Goal: Information Seeking & Learning: Learn about a topic

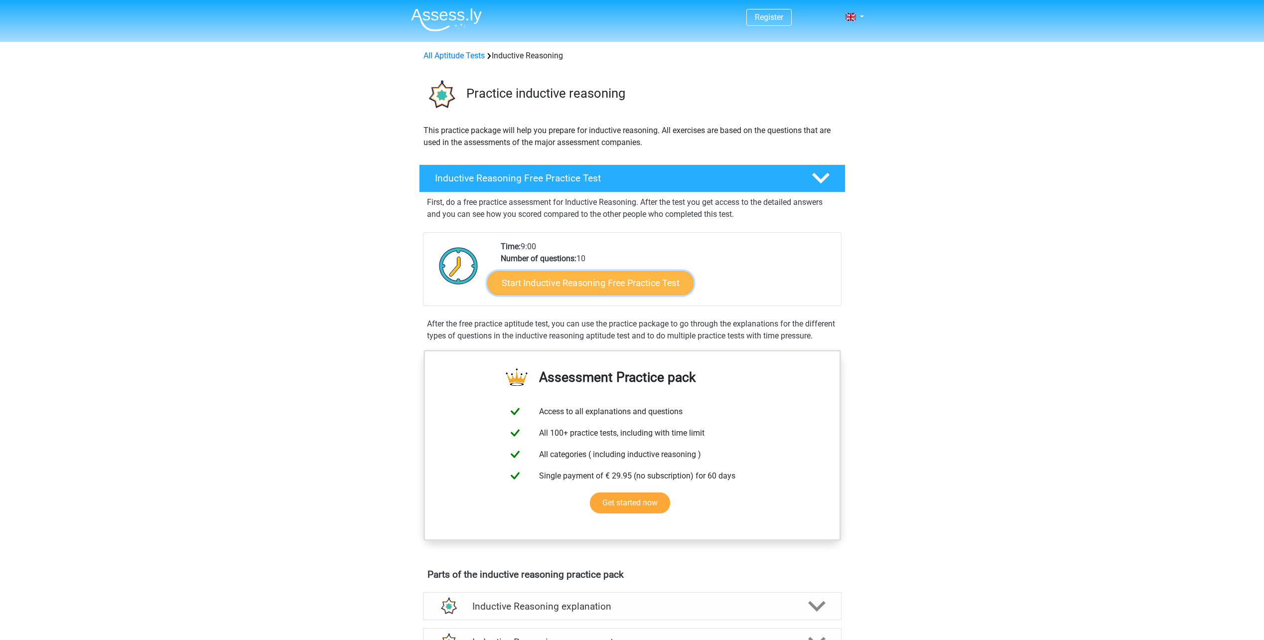
click at [577, 278] on link "Start Inductive Reasoning Free Practice Test" at bounding box center [590, 283] width 206 height 24
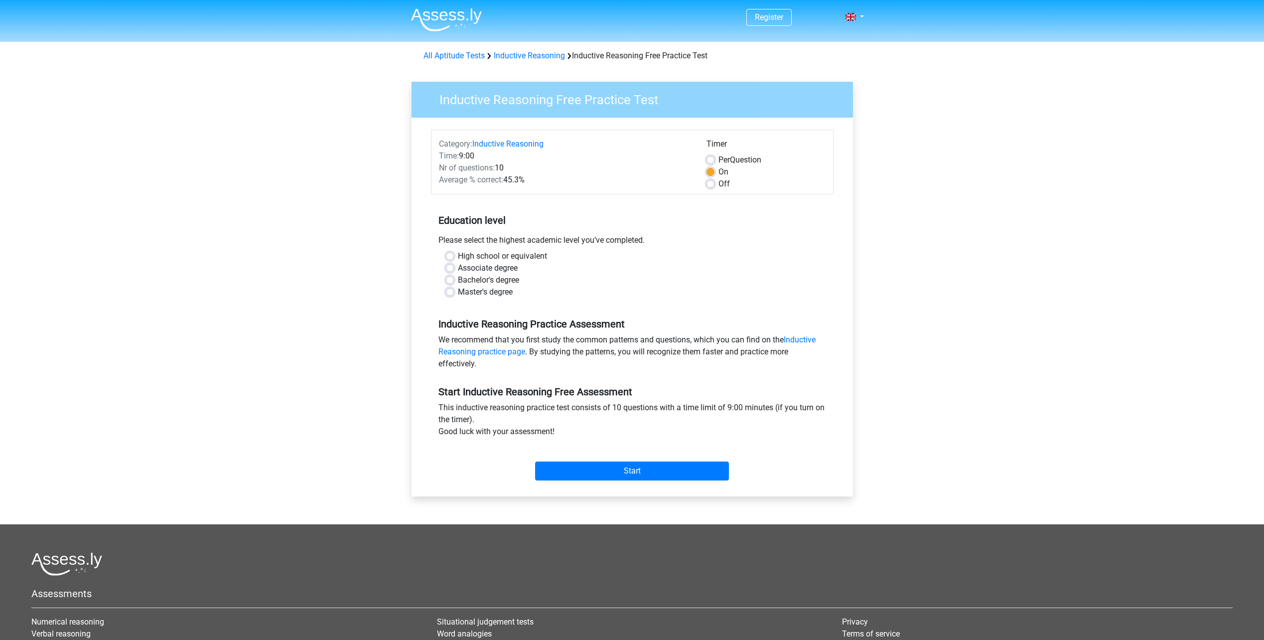
click at [458, 292] on label "Master's degree" at bounding box center [485, 292] width 55 height 12
click at [449, 292] on input "Master's degree" at bounding box center [450, 291] width 8 height 10
radio input "true"
click at [617, 475] on input "Start" at bounding box center [632, 470] width 194 height 19
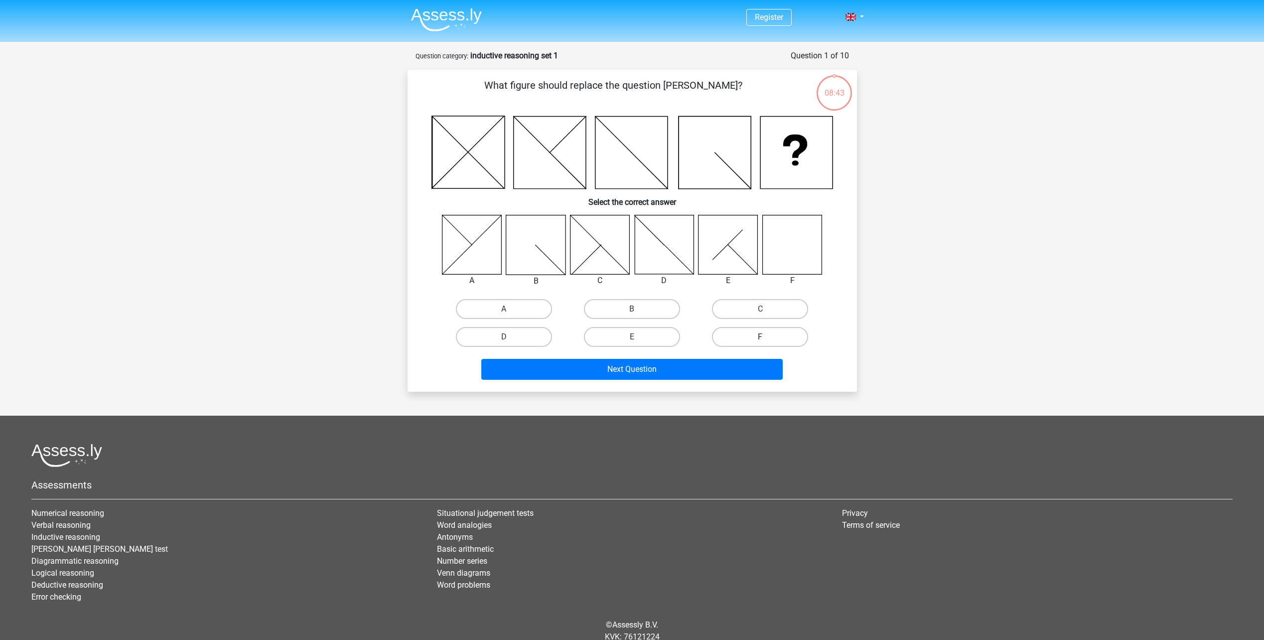
click at [730, 338] on label "F" at bounding box center [760, 337] width 96 height 20
click at [760, 338] on input "F" at bounding box center [763, 340] width 6 height 6
radio input "true"
click at [638, 367] on button "Next Question" at bounding box center [631, 369] width 301 height 21
click at [488, 312] on label "A" at bounding box center [504, 308] width 96 height 20
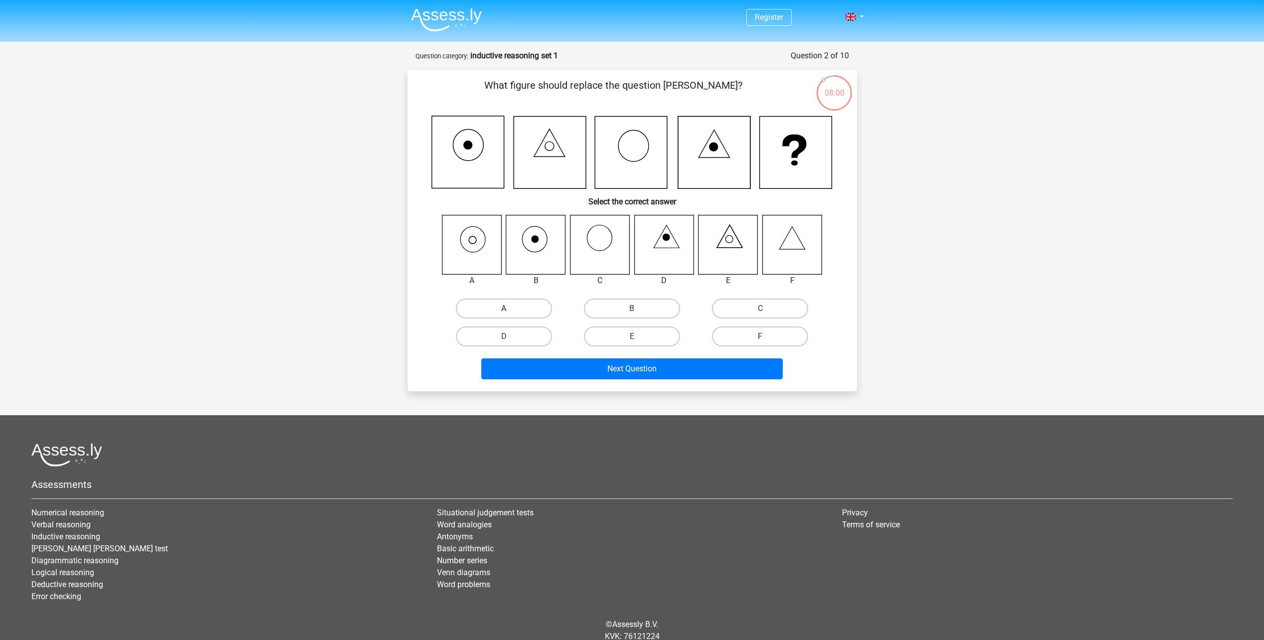
click at [504, 312] on input "A" at bounding box center [507, 311] width 6 height 6
radio input "true"
click at [625, 369] on button "Next Question" at bounding box center [631, 368] width 301 height 21
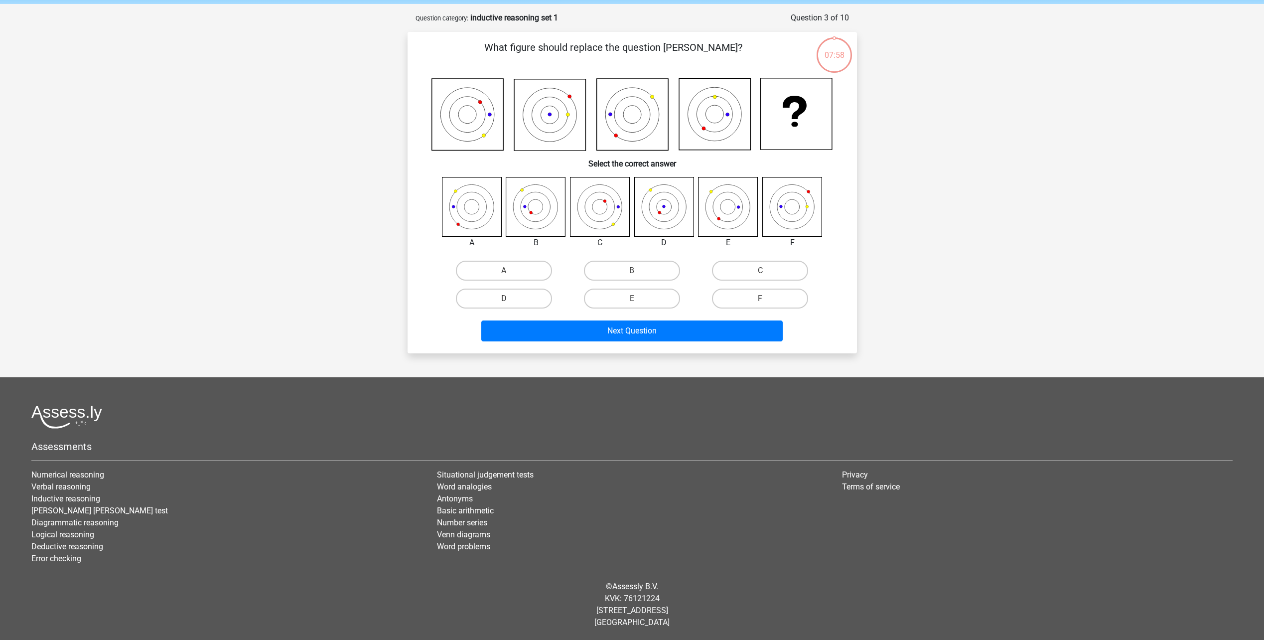
scroll to position [38, 0]
click at [509, 298] on input "D" at bounding box center [507, 301] width 6 height 6
radio input "true"
click at [626, 327] on button "Next Question" at bounding box center [631, 330] width 301 height 21
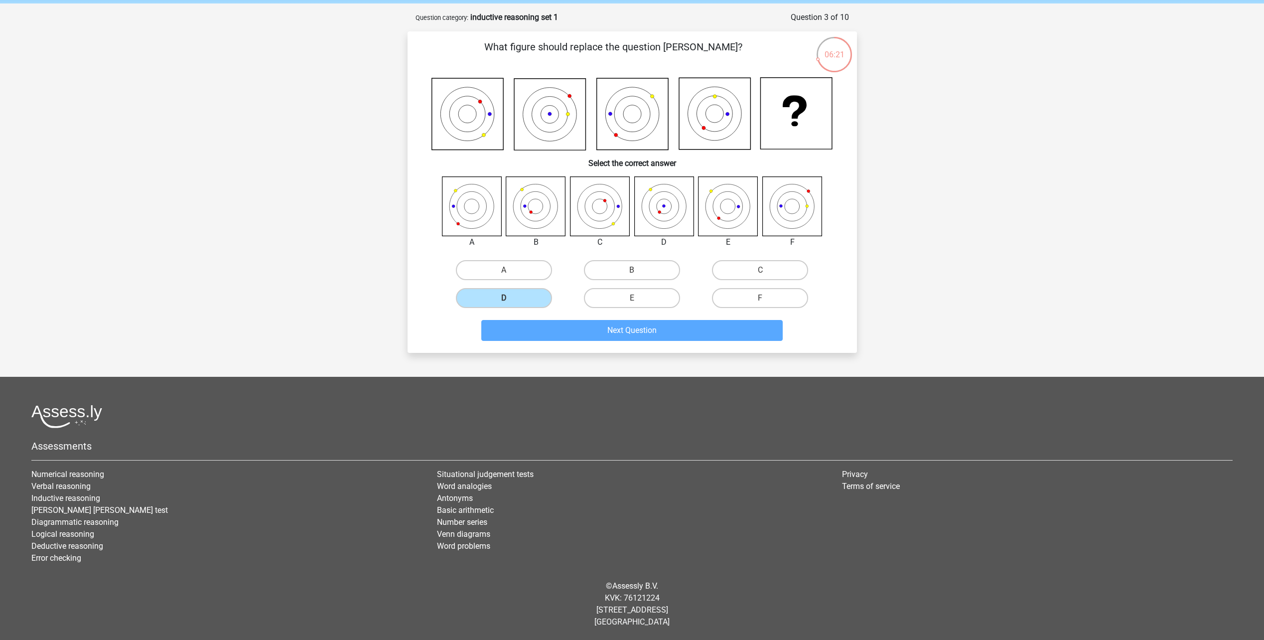
scroll to position [26, 0]
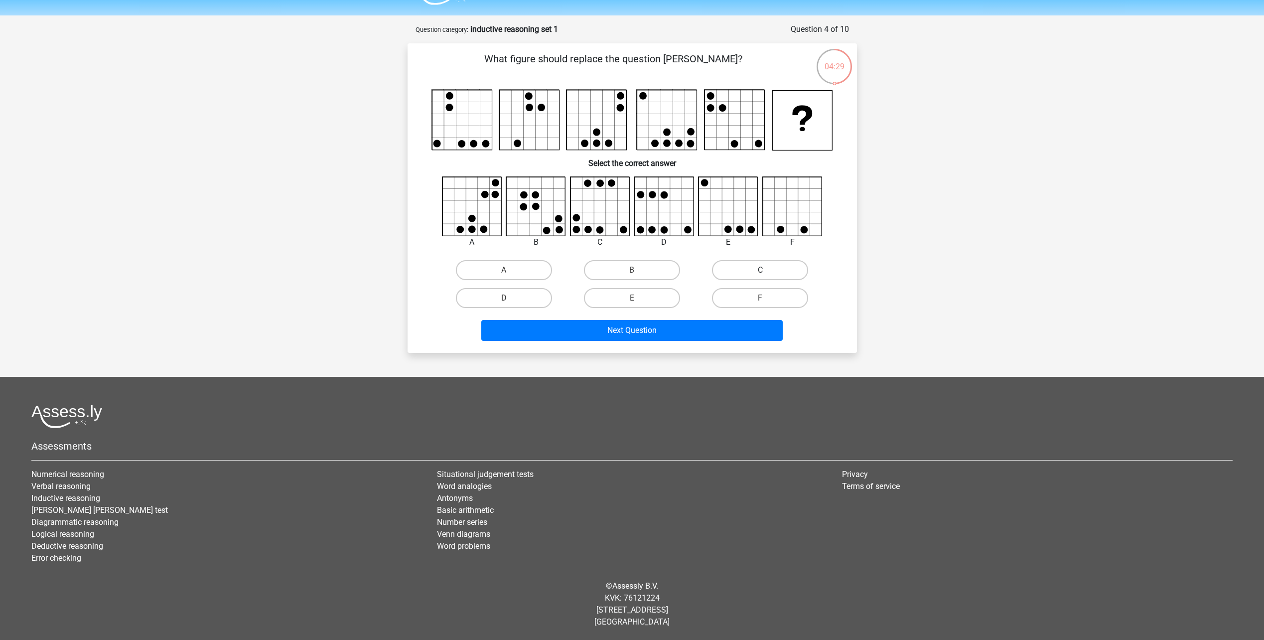
click at [771, 271] on label "C" at bounding box center [760, 270] width 96 height 20
click at [767, 271] on input "C" at bounding box center [763, 273] width 6 height 6
radio input "true"
click at [653, 334] on button "Next Question" at bounding box center [631, 330] width 301 height 21
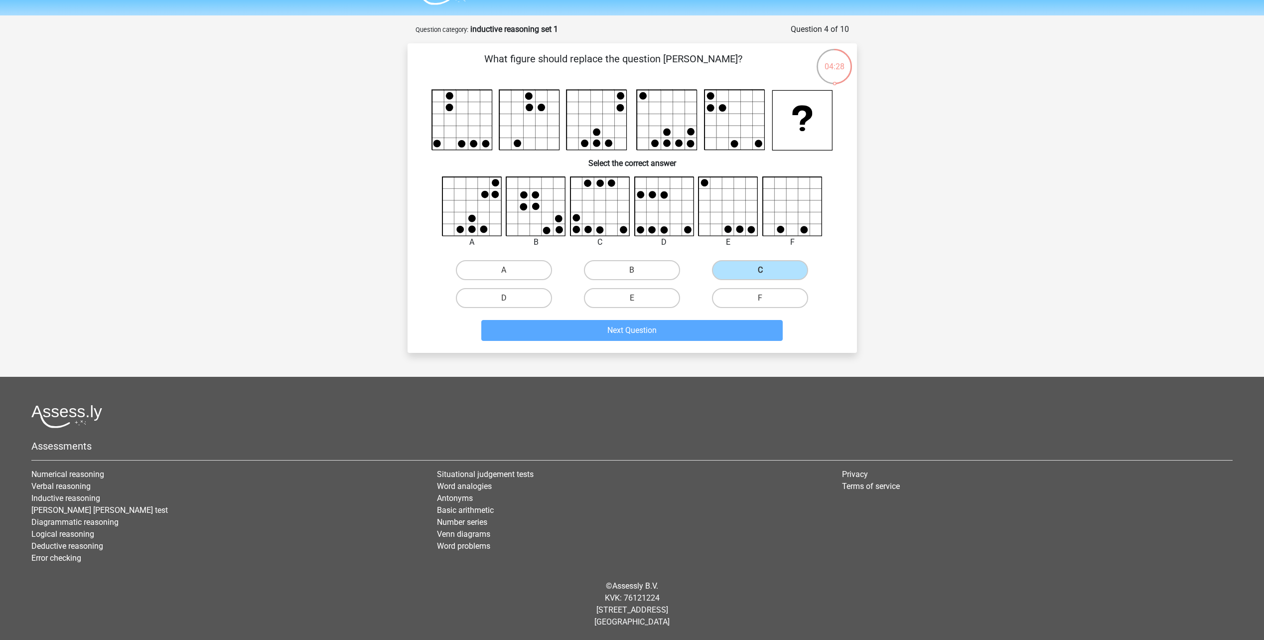
scroll to position [38, 0]
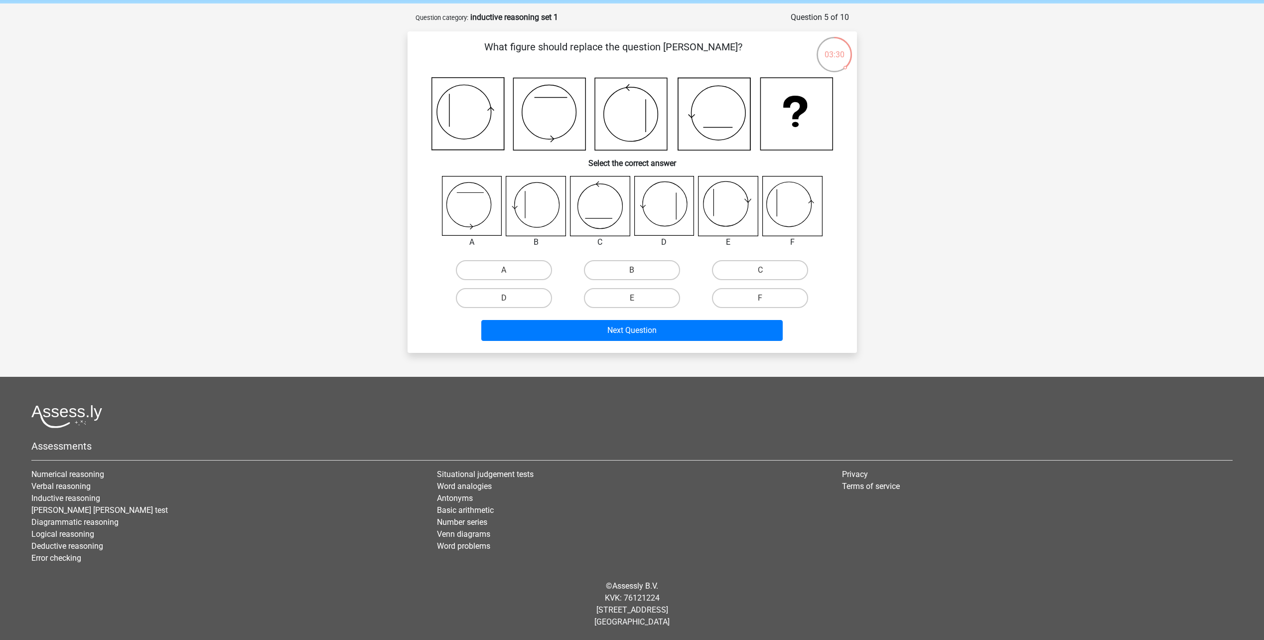
drag, startPoint x: 627, startPoint y: 269, endPoint x: 625, endPoint y: 281, distance: 12.7
click at [627, 269] on label "B" at bounding box center [632, 270] width 96 height 20
click at [632, 270] on input "B" at bounding box center [635, 273] width 6 height 6
radio input "true"
click at [611, 324] on button "Next Question" at bounding box center [631, 330] width 301 height 21
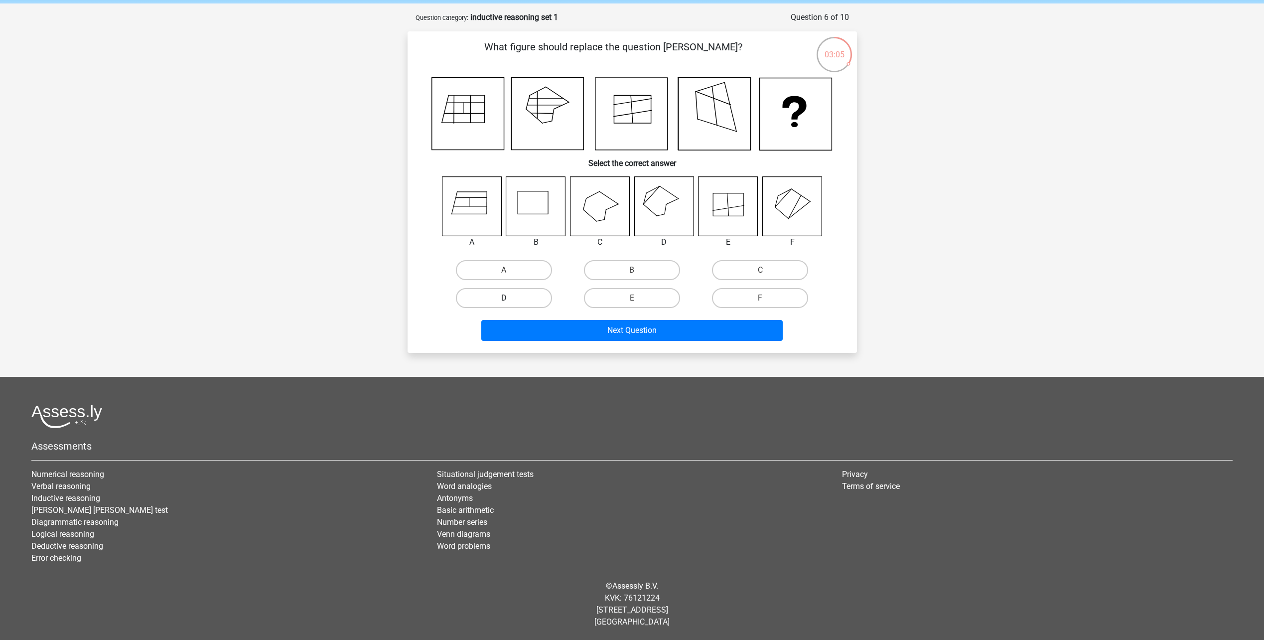
click at [539, 296] on label "D" at bounding box center [504, 298] width 96 height 20
click at [510, 298] on input "D" at bounding box center [507, 301] width 6 height 6
radio input "true"
click at [643, 333] on button "Next Question" at bounding box center [631, 330] width 301 height 21
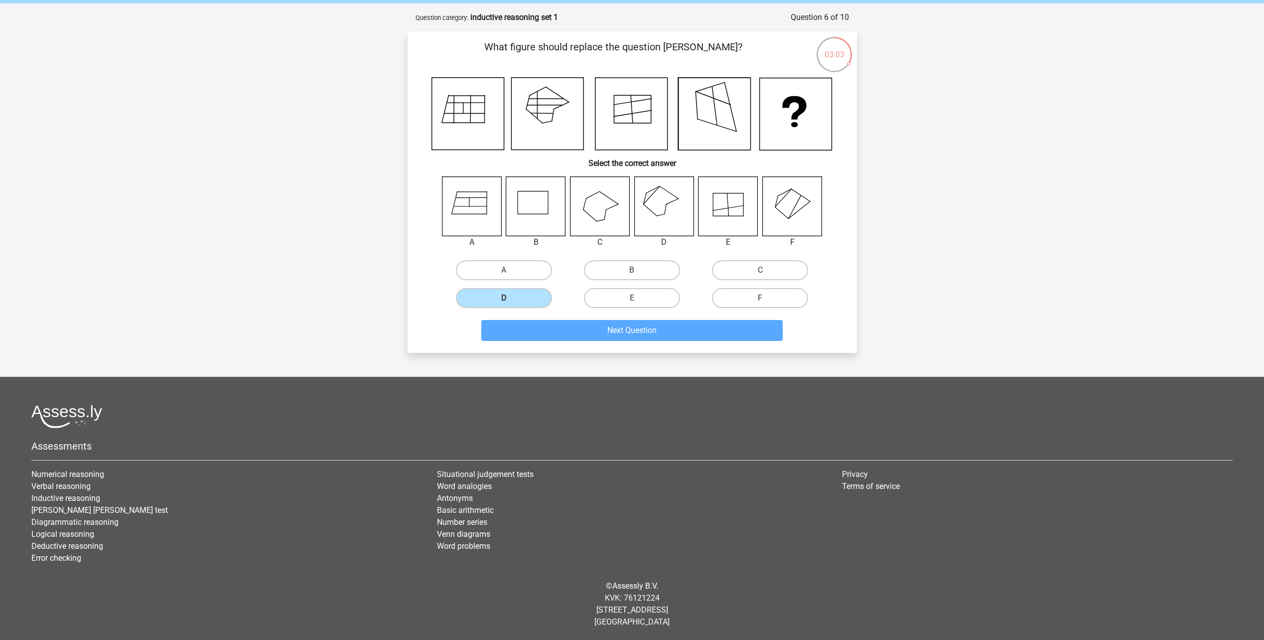
scroll to position [40, 0]
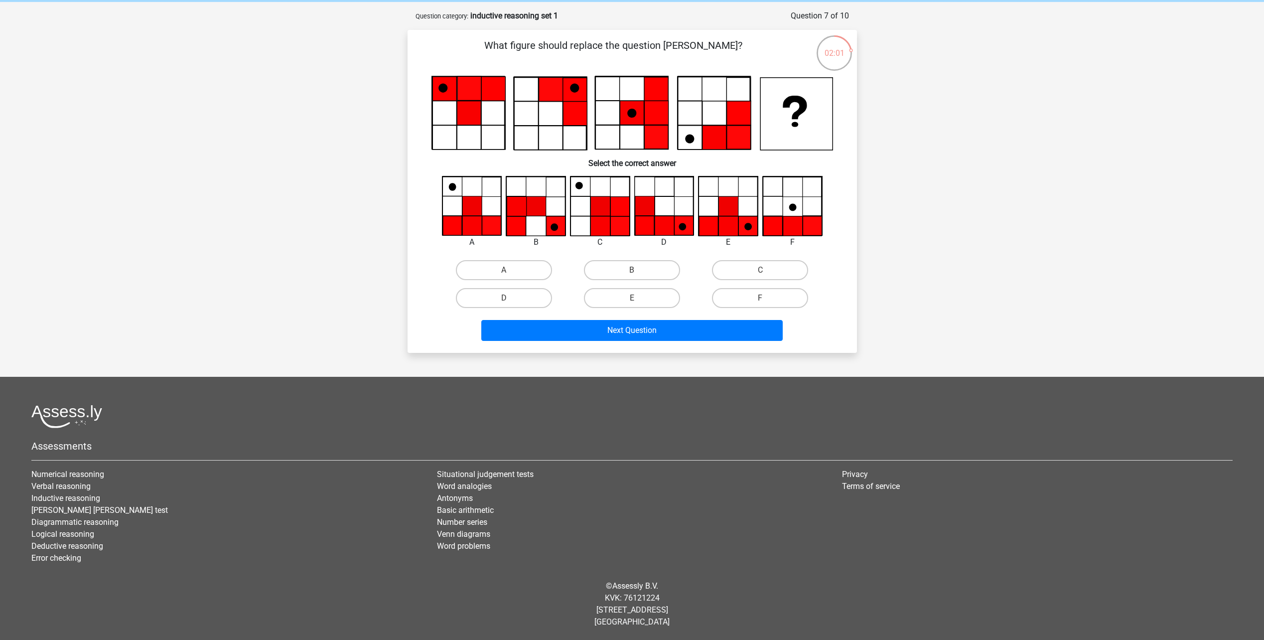
click at [709, 273] on div "C" at bounding box center [760, 270] width 120 height 20
click at [719, 270] on label "C" at bounding box center [760, 270] width 96 height 20
click at [760, 270] on input "C" at bounding box center [763, 273] width 6 height 6
radio input "true"
click at [628, 277] on label "B" at bounding box center [632, 270] width 96 height 20
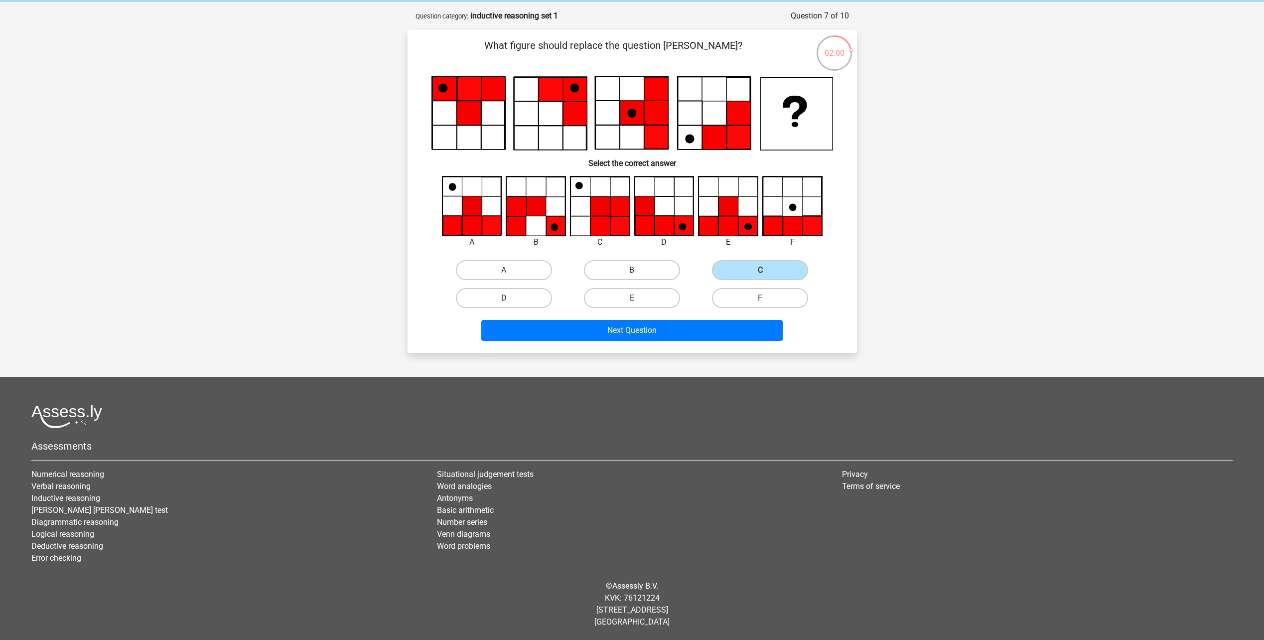
click at [632, 277] on input "B" at bounding box center [635, 273] width 6 height 6
radio input "true"
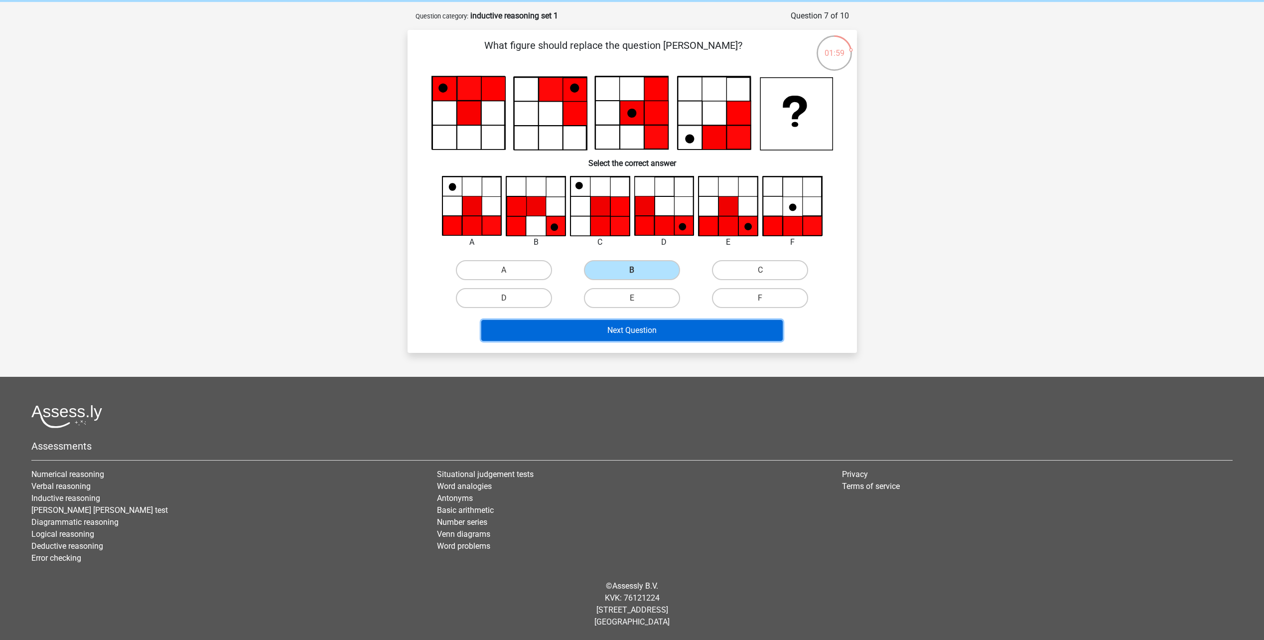
click at [625, 332] on button "Next Question" at bounding box center [631, 330] width 301 height 21
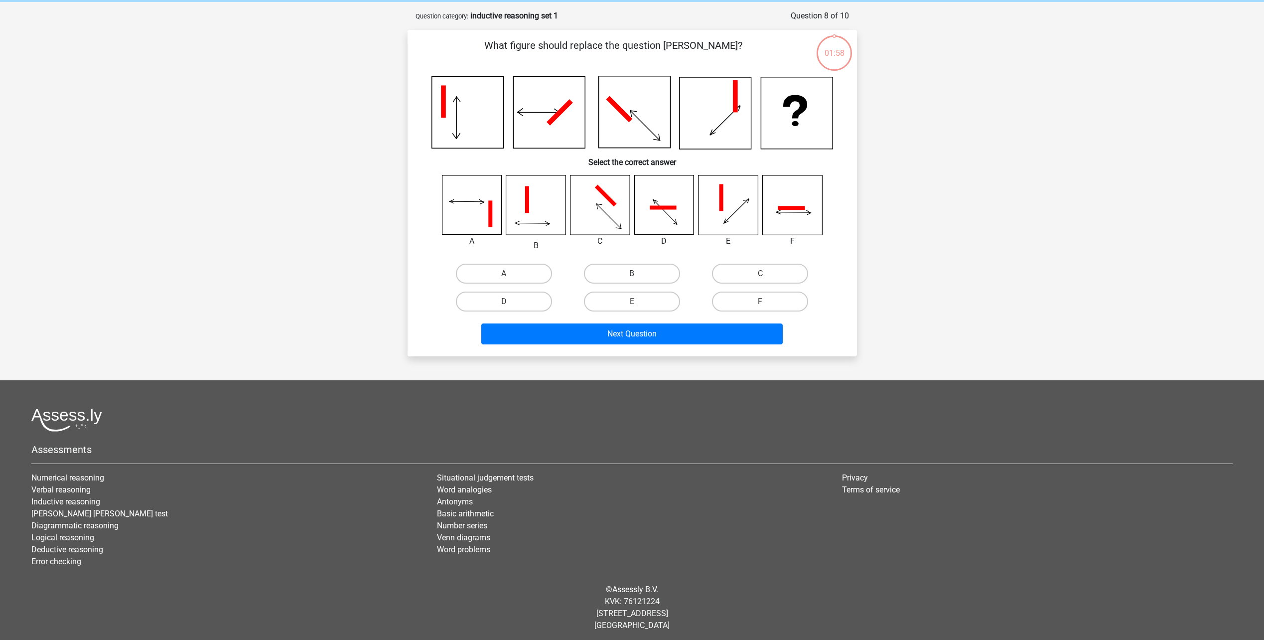
scroll to position [43, 0]
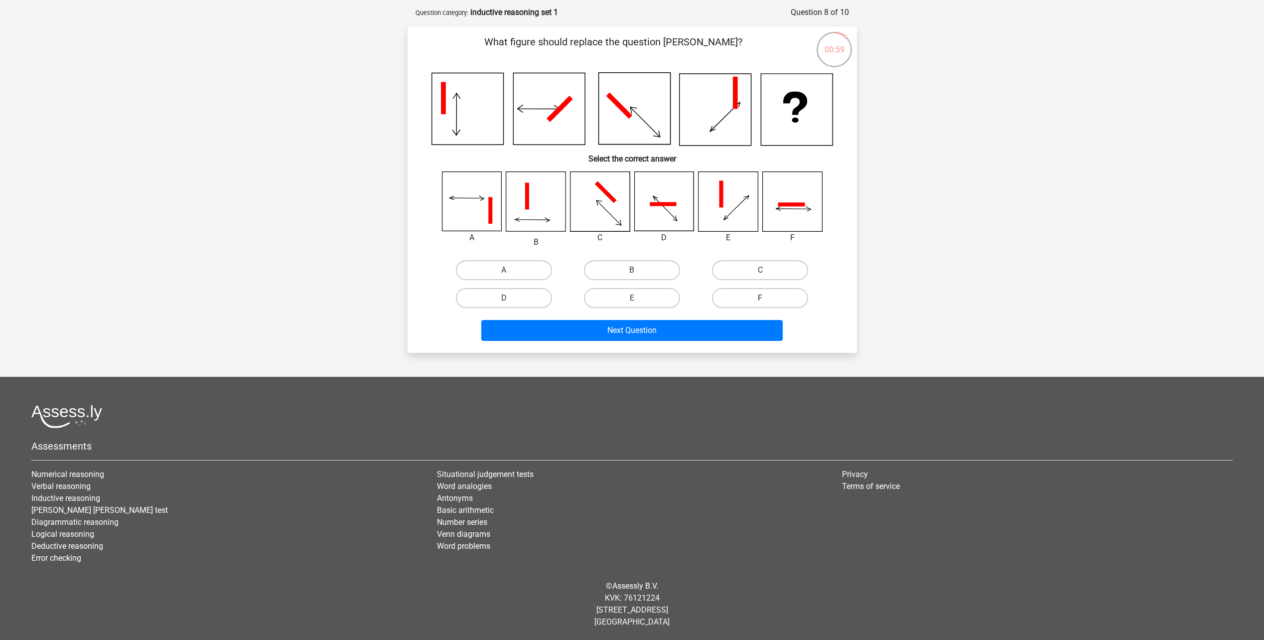
click at [757, 290] on label "F" at bounding box center [760, 298] width 96 height 20
click at [760, 298] on input "F" at bounding box center [763, 301] width 6 height 6
radio input "true"
click at [718, 329] on button "Next Question" at bounding box center [631, 330] width 301 height 21
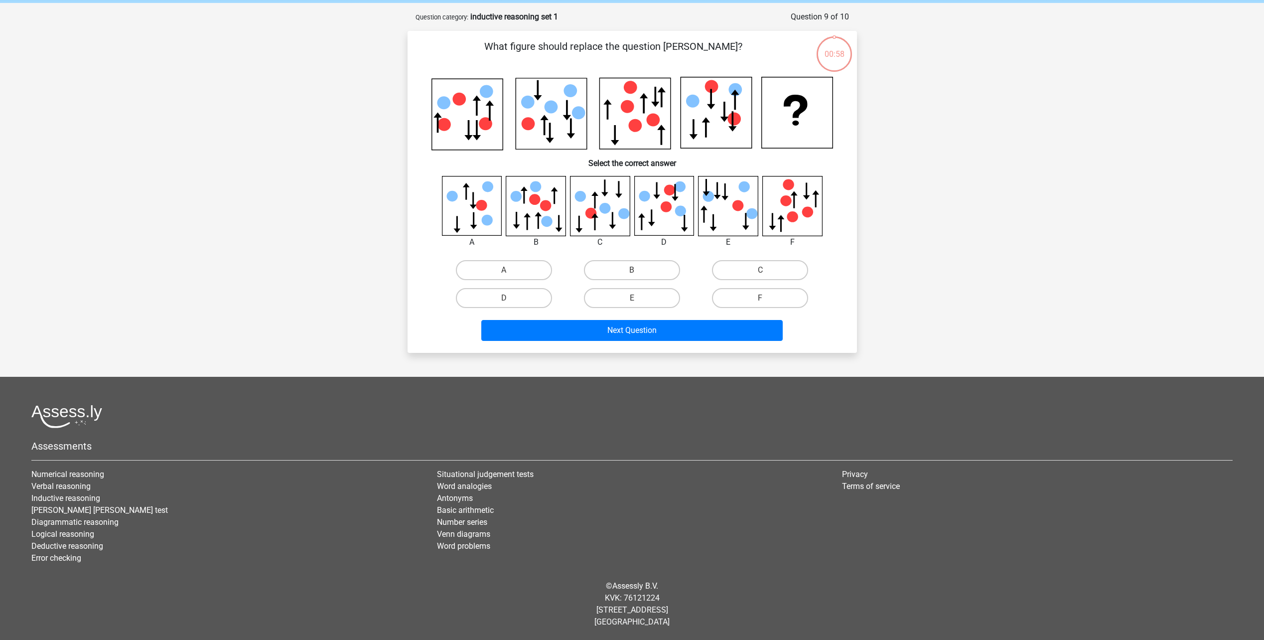
scroll to position [39, 0]
click at [770, 274] on label "C" at bounding box center [760, 270] width 96 height 20
click at [767, 274] on input "C" at bounding box center [763, 273] width 6 height 6
radio input "true"
click at [705, 323] on button "Next Question" at bounding box center [631, 330] width 301 height 21
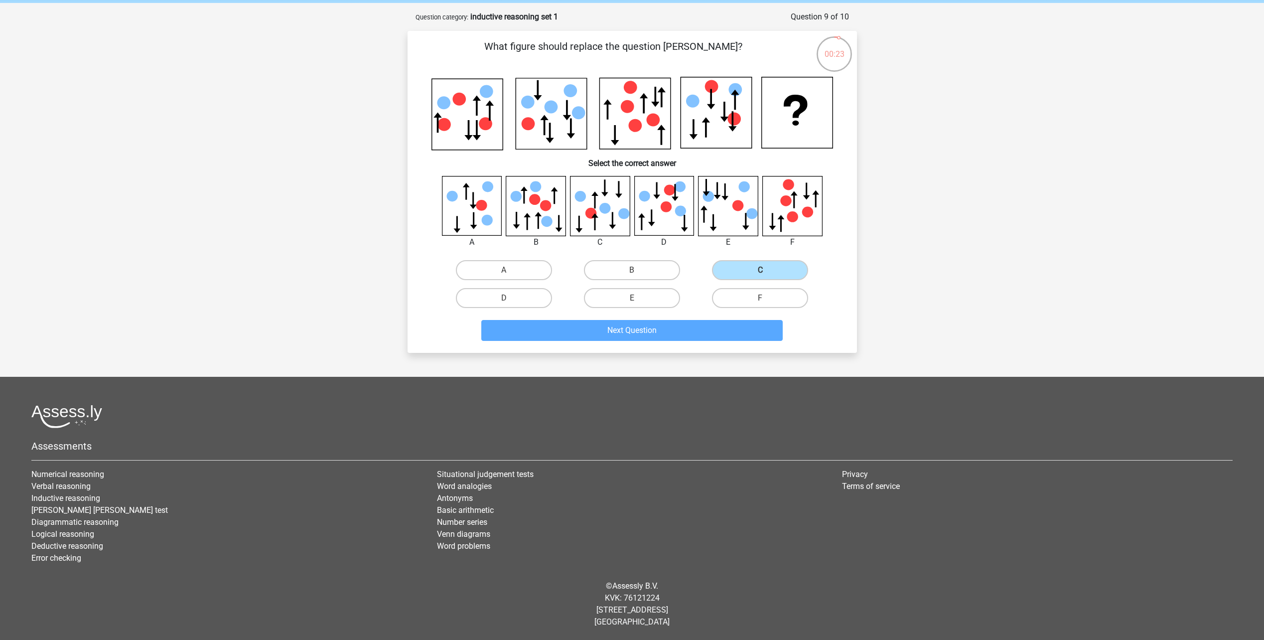
scroll to position [26, 0]
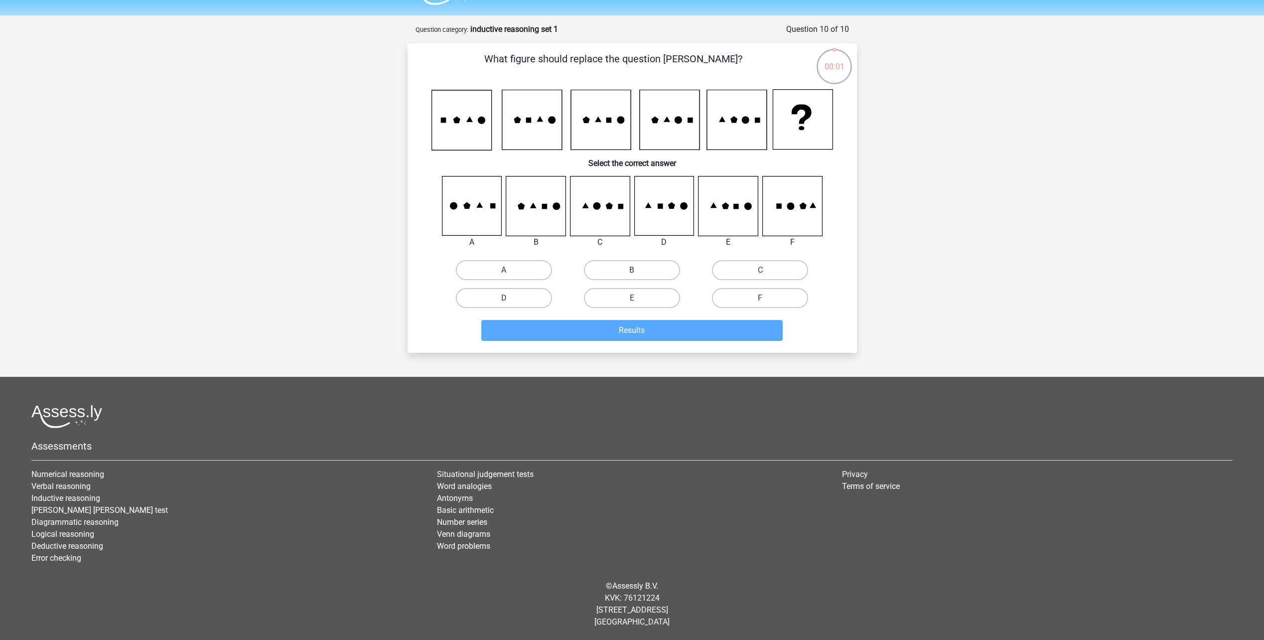
click at [634, 270] on input "B" at bounding box center [635, 273] width 6 height 6
radio input "true"
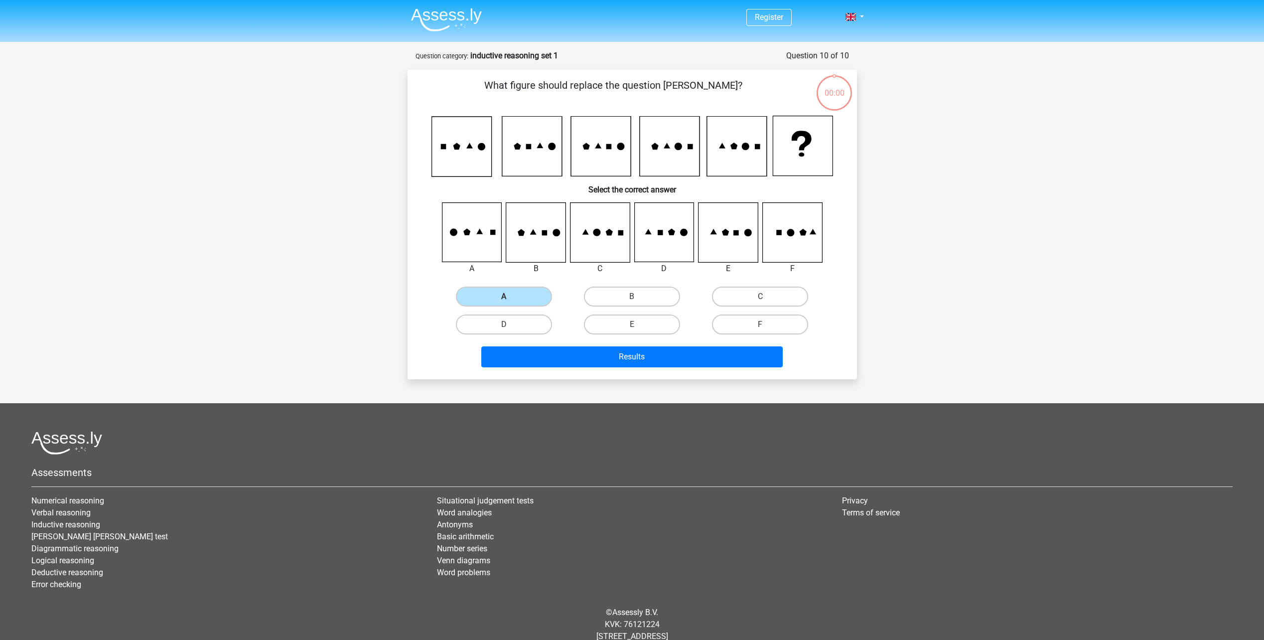
scroll to position [26, 0]
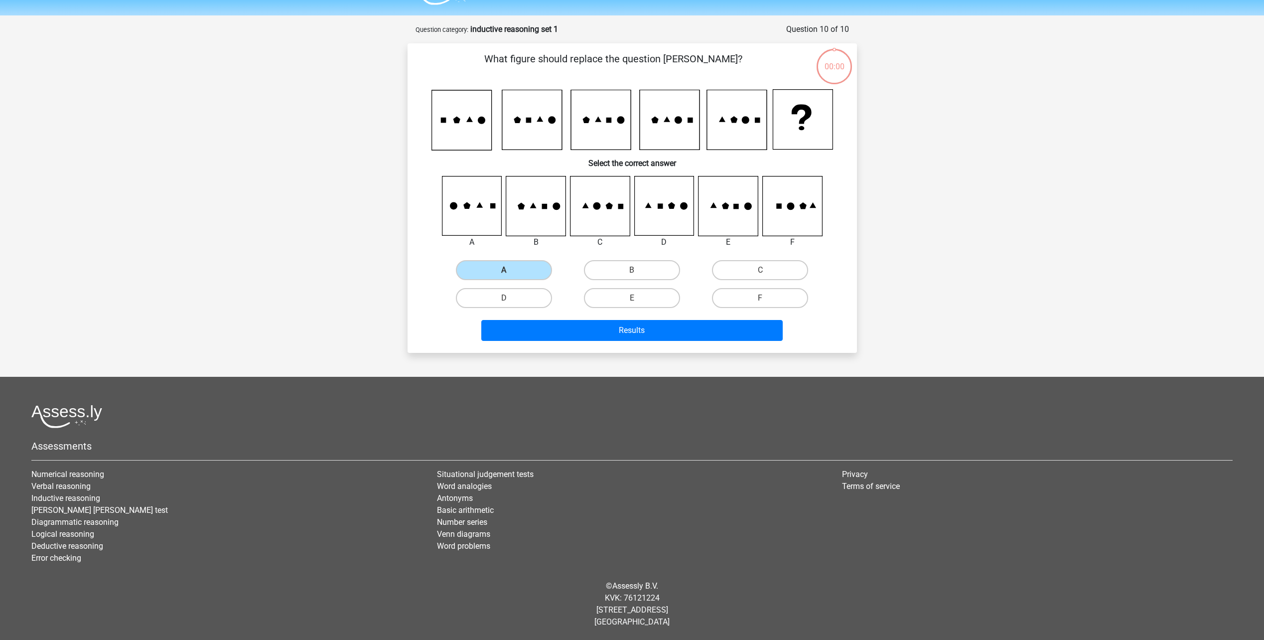
click at [528, 313] on div "Results" at bounding box center [633, 328] width 418 height 33
click at [533, 328] on button "Results" at bounding box center [631, 330] width 301 height 21
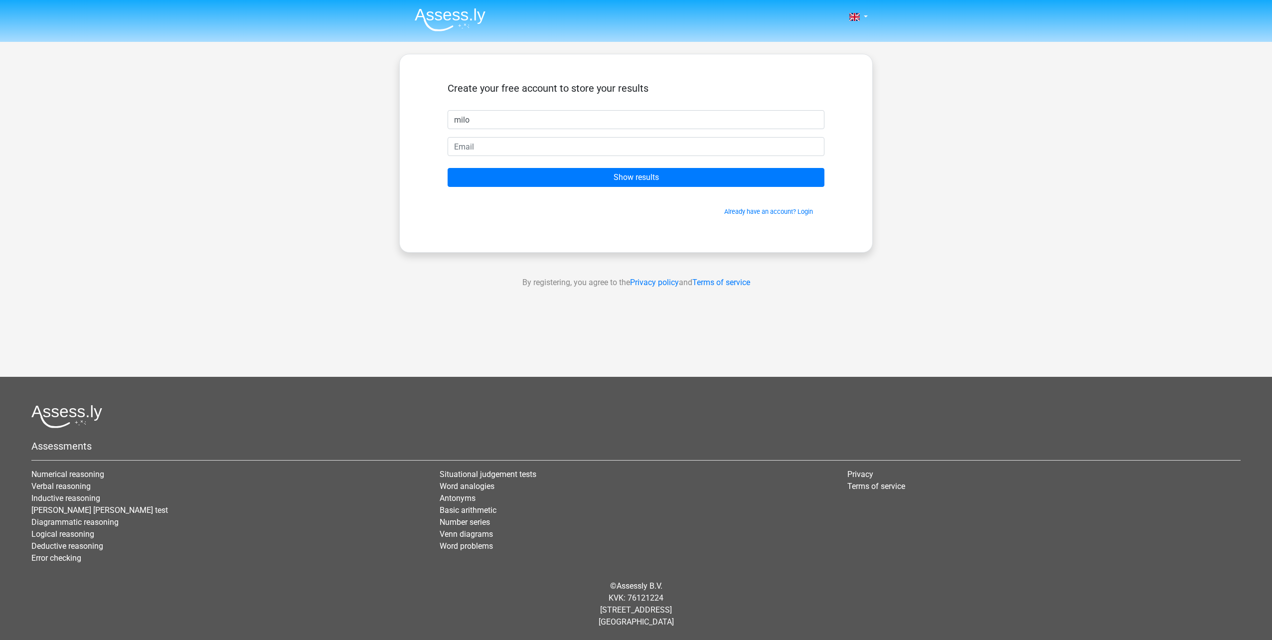
type input "milo"
click at [461, 143] on input "email" at bounding box center [635, 146] width 377 height 19
type input "[EMAIL_ADDRESS][DOMAIN_NAME]"
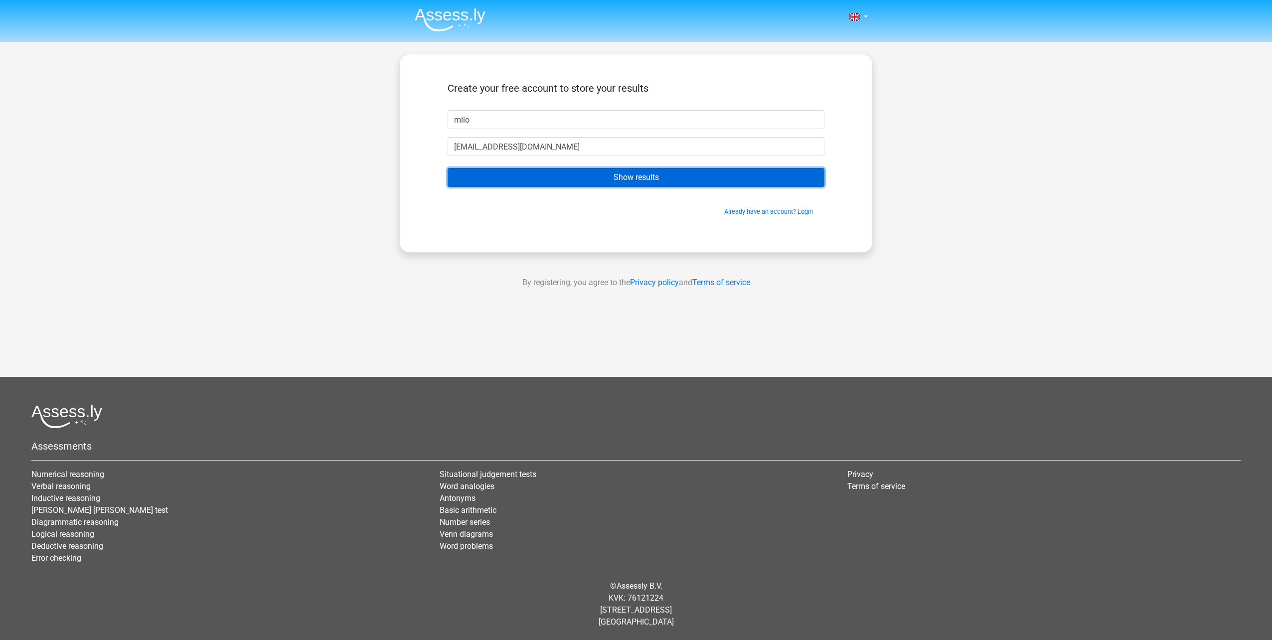
click at [571, 185] on input "Show results" at bounding box center [635, 177] width 377 height 19
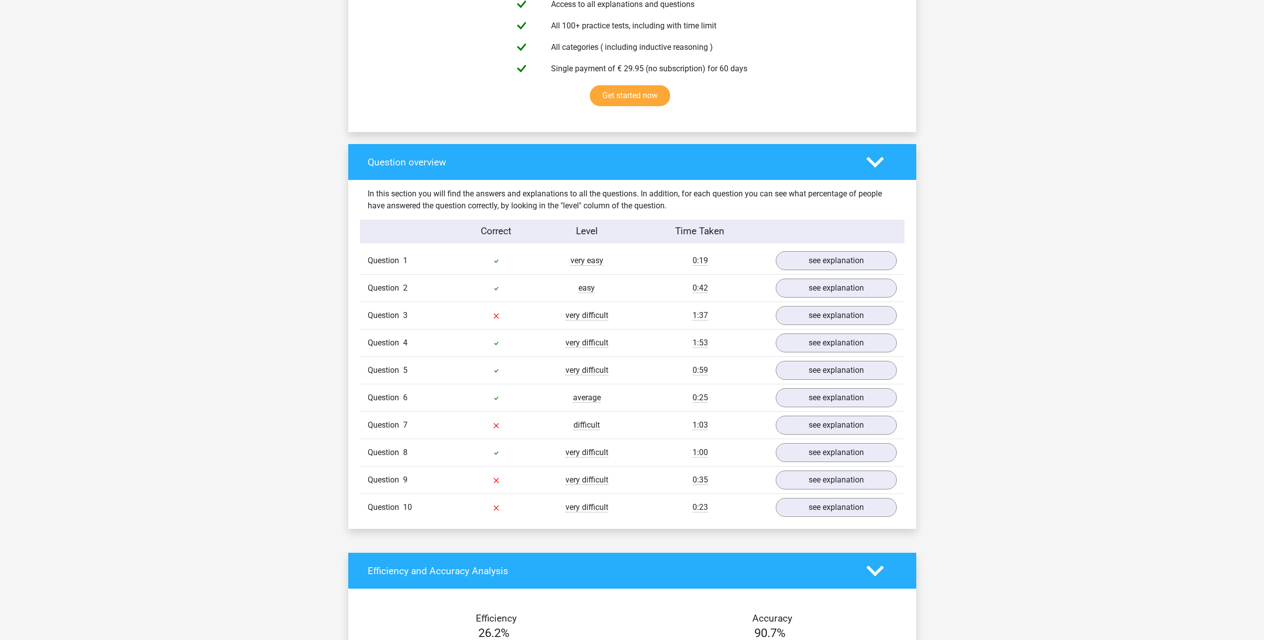
scroll to position [598, 0]
click at [792, 425] on link "see explanation" at bounding box center [835, 425] width 139 height 22
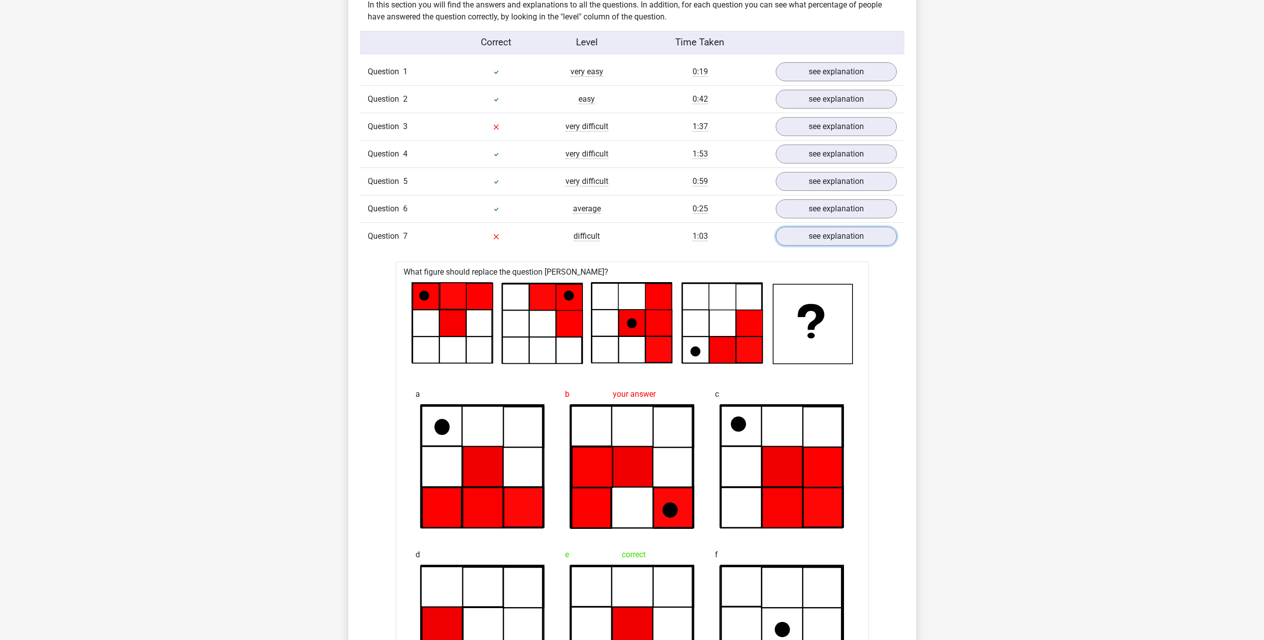
scroll to position [747, 0]
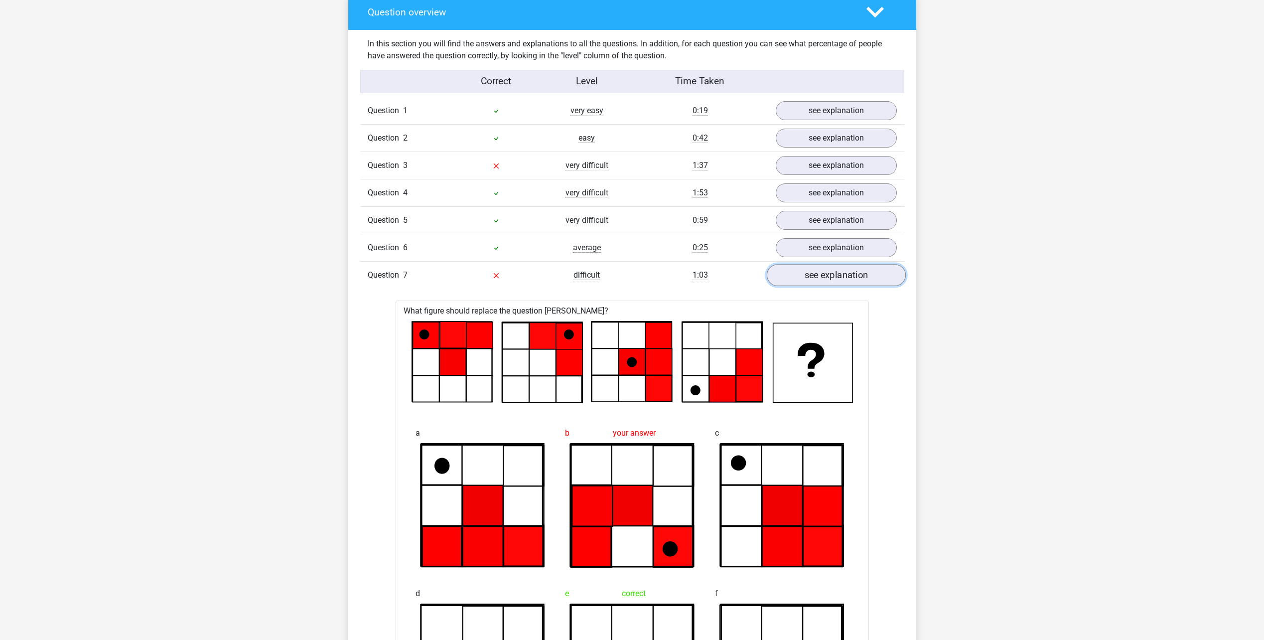
click at [854, 274] on link "see explanation" at bounding box center [835, 275] width 139 height 22
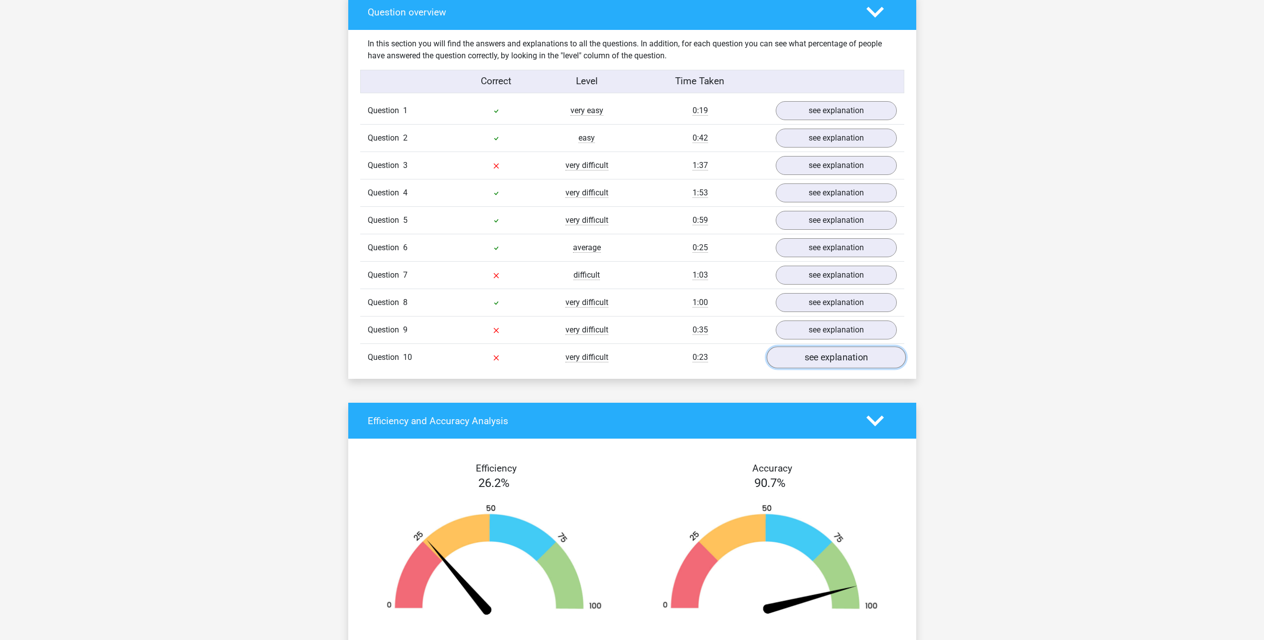
click at [827, 354] on link "see explanation" at bounding box center [835, 357] width 139 height 22
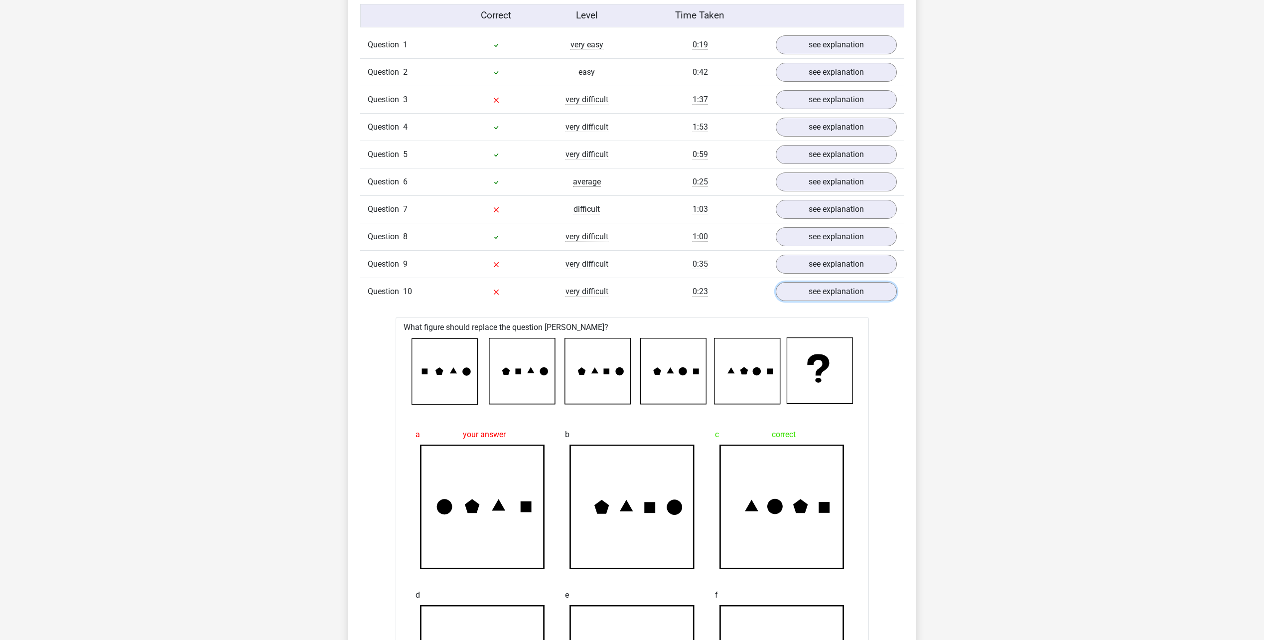
scroll to position [698, 0]
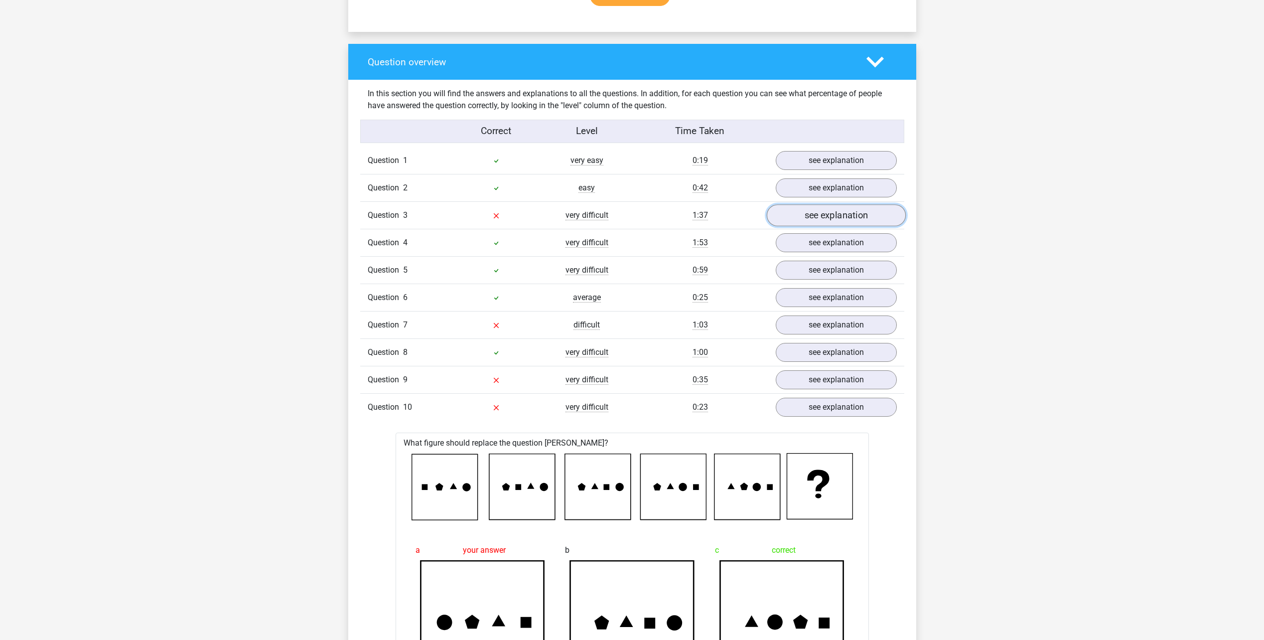
click at [834, 209] on link "see explanation" at bounding box center [835, 215] width 139 height 22
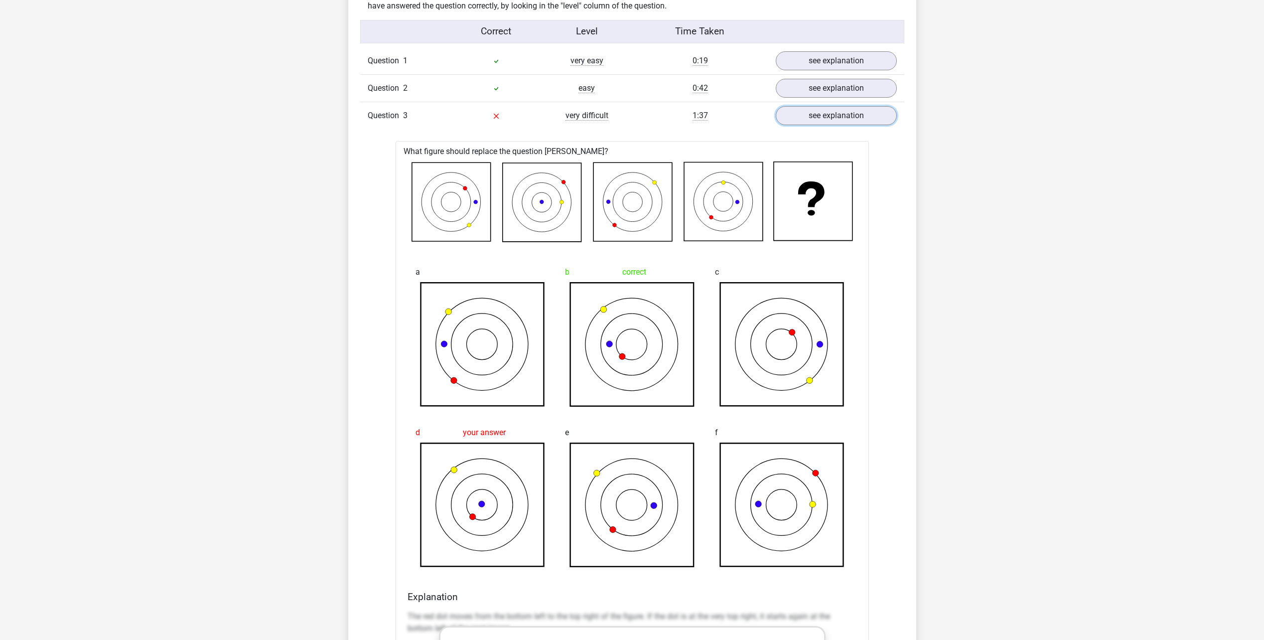
scroll to position [847, 0]
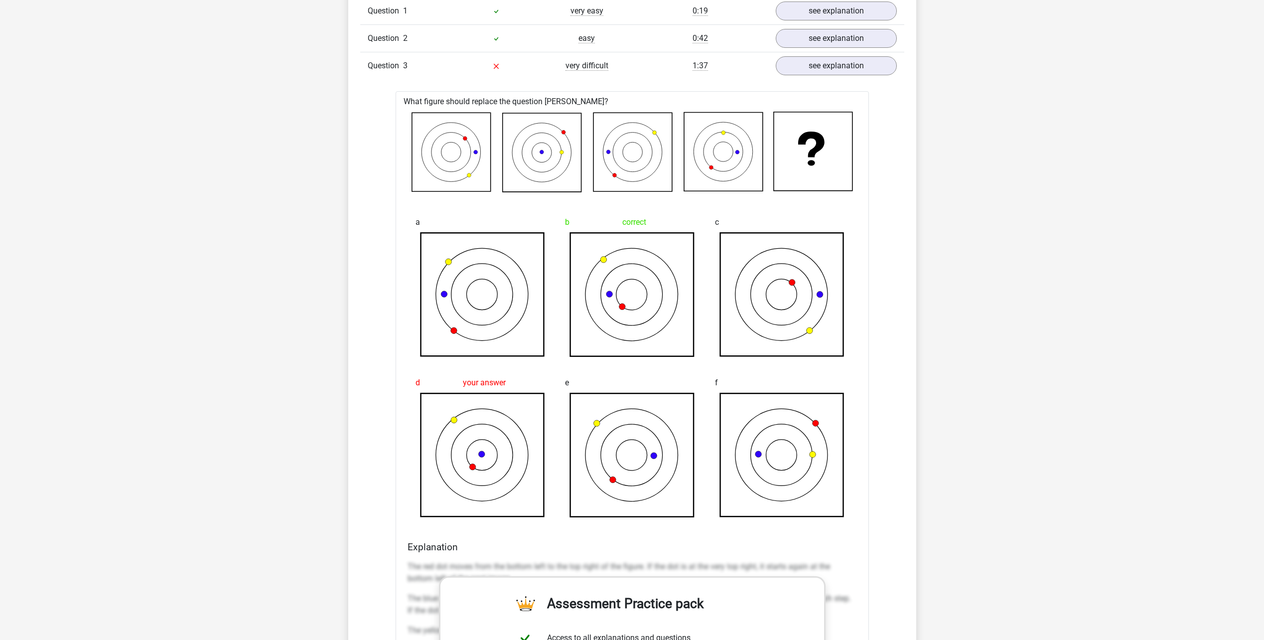
click at [610, 296] on icon at bounding box center [609, 294] width 6 height 6
